Goal: Check status

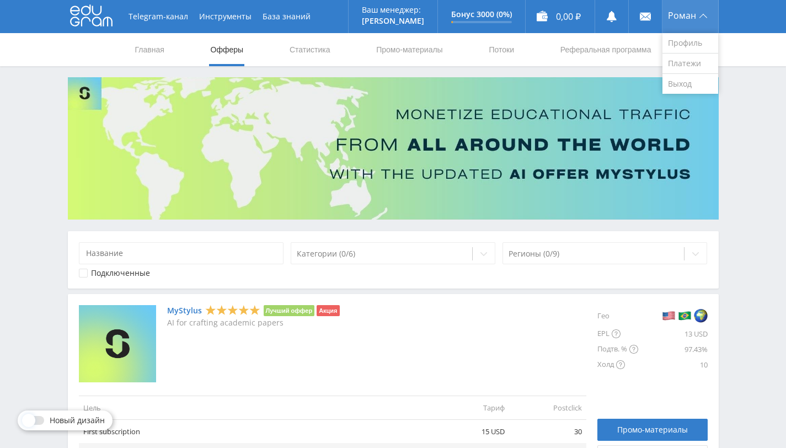
click at [679, 14] on span "Роман" at bounding box center [682, 15] width 28 height 9
click at [688, 41] on link "Профиль" at bounding box center [690, 43] width 56 height 20
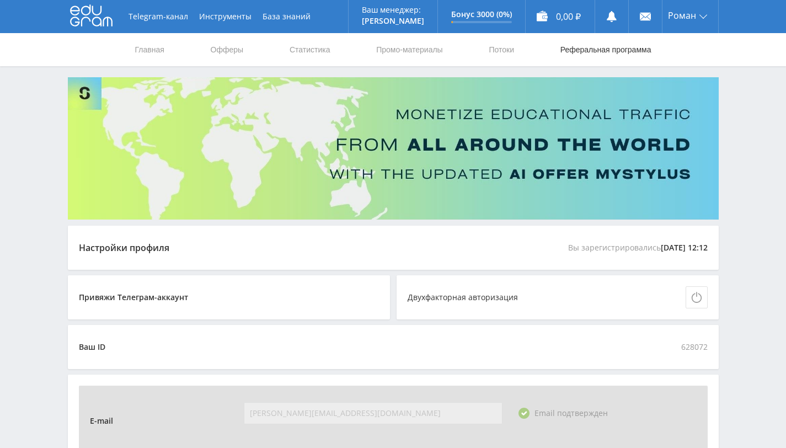
click at [570, 50] on link "Реферальная программа" at bounding box center [605, 49] width 93 height 33
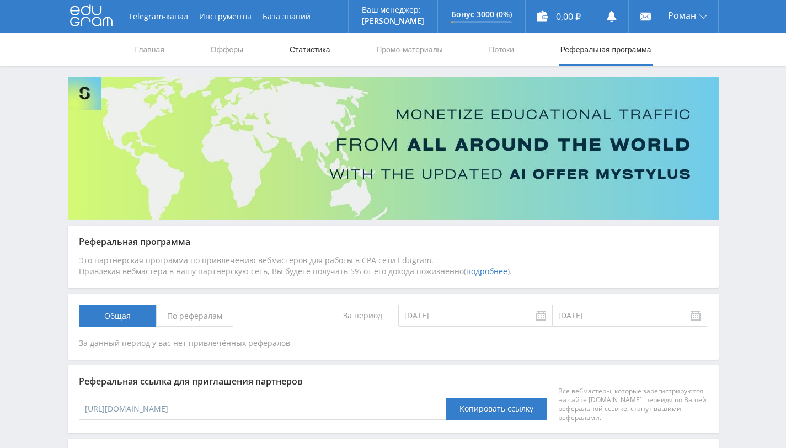
click at [309, 53] on link "Статистика" at bounding box center [309, 49] width 43 height 33
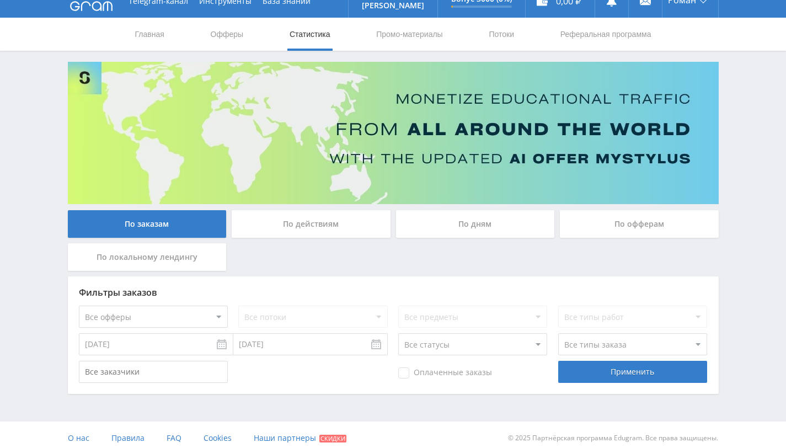
scroll to position [22, 0]
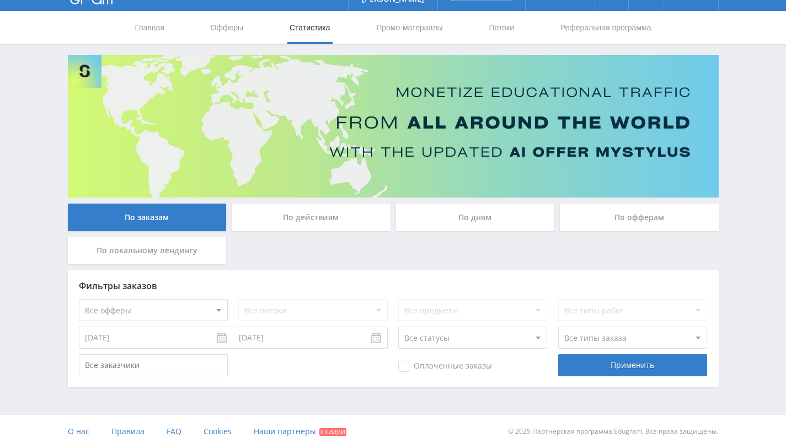
click at [608, 212] on div "По офферам" at bounding box center [639, 217] width 159 height 28
click at [0, 0] on input "По офферам" at bounding box center [0, 0] width 0 height 0
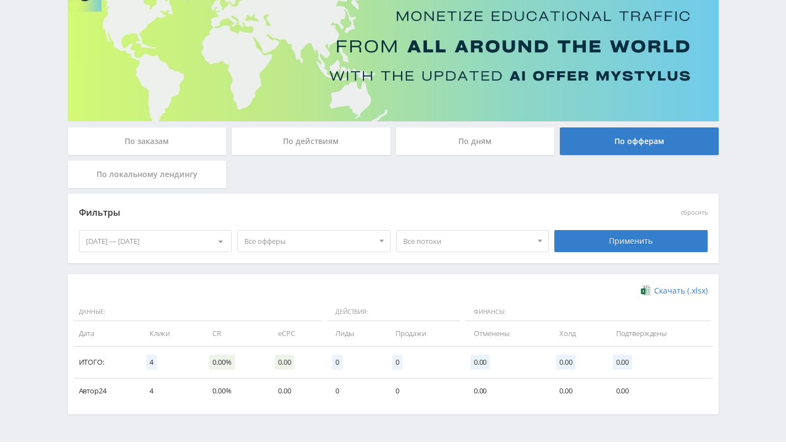
scroll to position [125, 0]
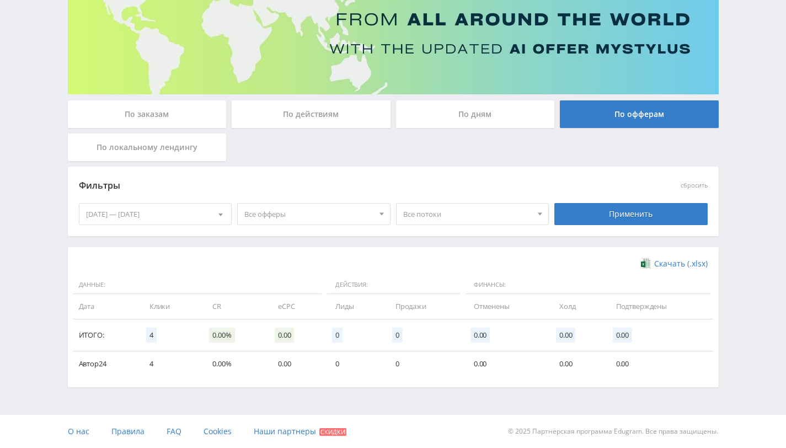
click at [86, 363] on td "Автор24" at bounding box center [105, 363] width 65 height 25
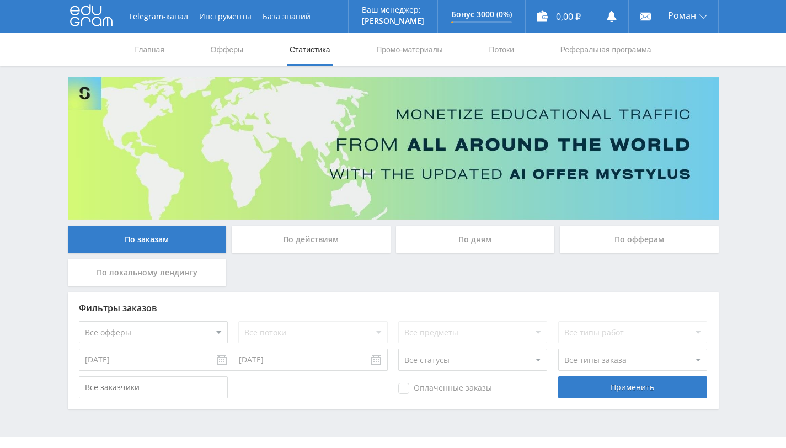
click at [582, 237] on div "По офферам" at bounding box center [639, 240] width 159 height 28
click at [0, 0] on input "По офферам" at bounding box center [0, 0] width 0 height 0
